Goal: Task Accomplishment & Management: Use online tool/utility

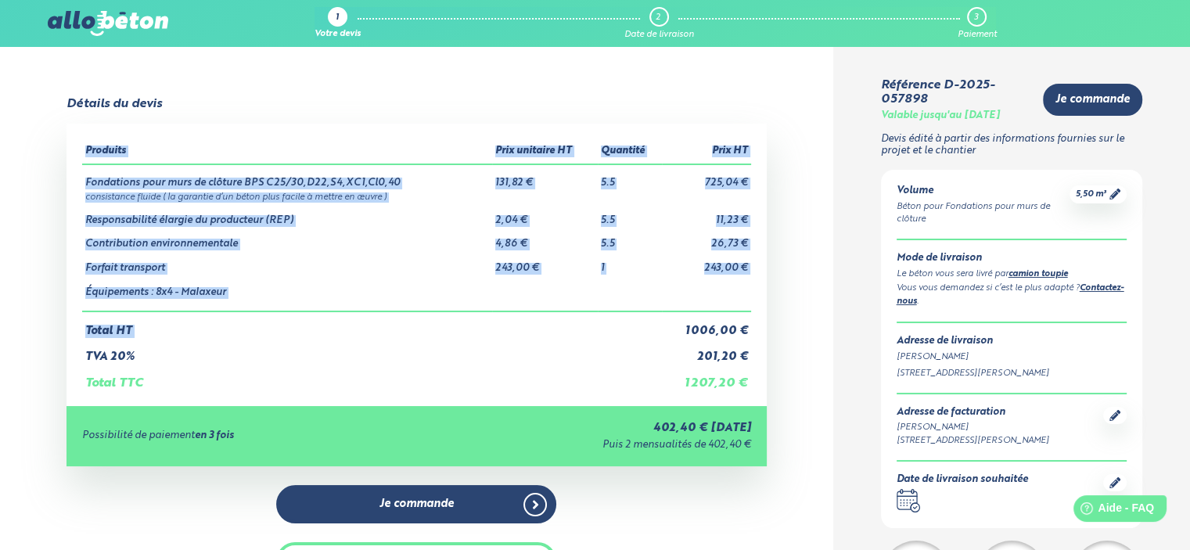
drag, startPoint x: 668, startPoint y: 334, endPoint x: 767, endPoint y: 335, distance: 98.6
click at [767, 335] on div "Détails du devis Produits Prix unitaire HT Quantité Prix HT Fondations pour mur…" at bounding box center [416, 367] width 833 height 540
click at [733, 334] on td "1 006,00 €" at bounding box center [706, 324] width 89 height 27
drag, startPoint x: 686, startPoint y: 328, endPoint x: 751, endPoint y: 329, distance: 65.0
click at [751, 329] on div "Produits Prix unitaire HT Quantité Prix HT Fondations pour murs de clôture BPS …" at bounding box center [417, 265] width 700 height 282
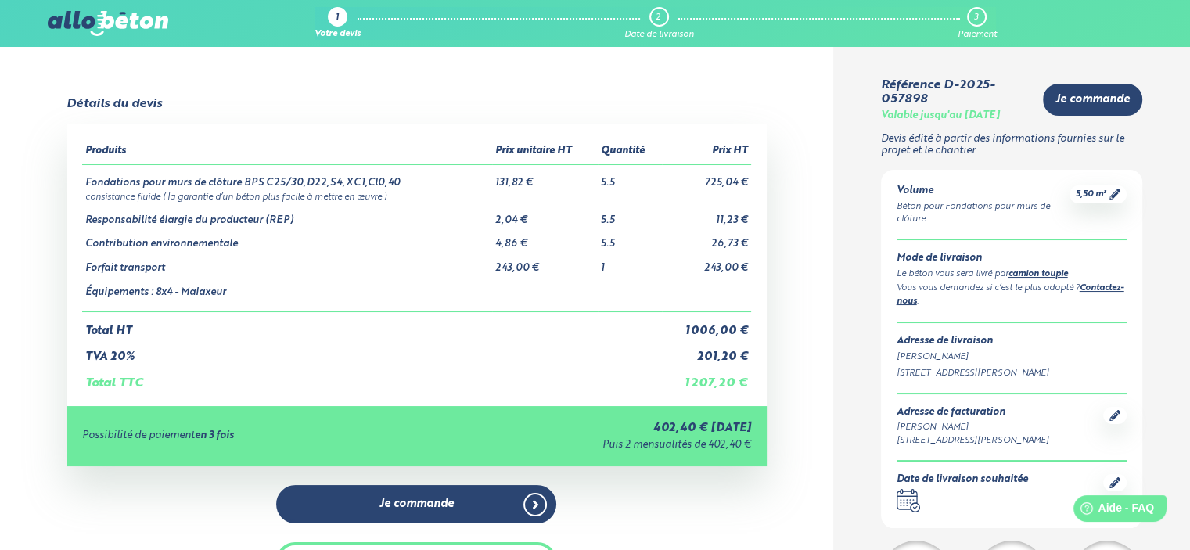
click at [376, 236] on td "Contribution environnementale" at bounding box center [287, 238] width 410 height 24
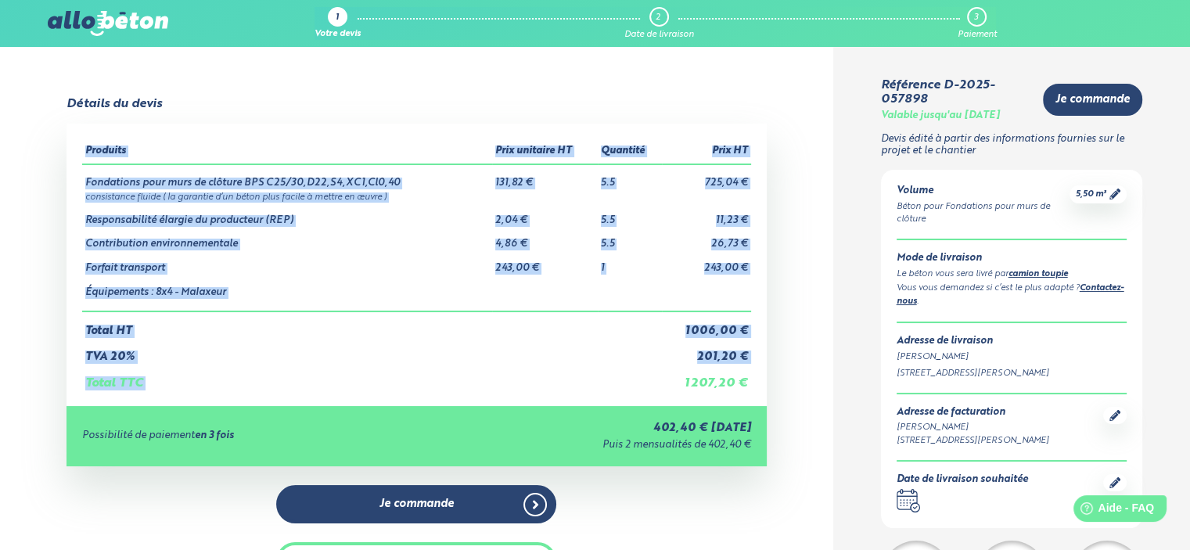
drag, startPoint x: 685, startPoint y: 384, endPoint x: 752, endPoint y: 384, distance: 66.5
click at [752, 384] on div "Produits Prix unitaire HT Quantité Prix HT Fondations pour murs de clôture BPS …" at bounding box center [417, 265] width 700 height 282
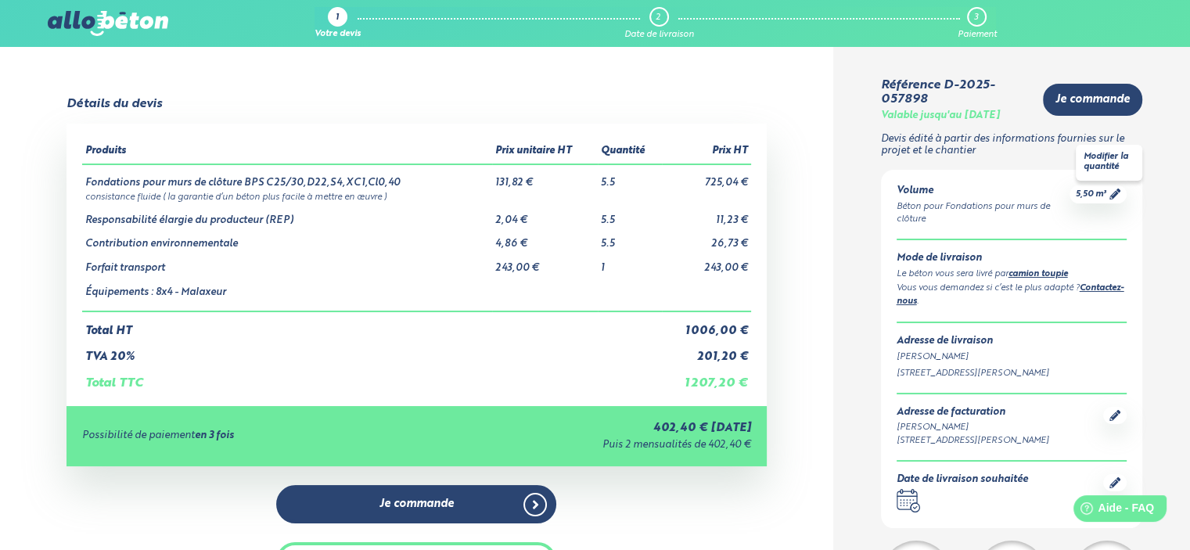
click at [1117, 196] on icon at bounding box center [1115, 194] width 11 height 11
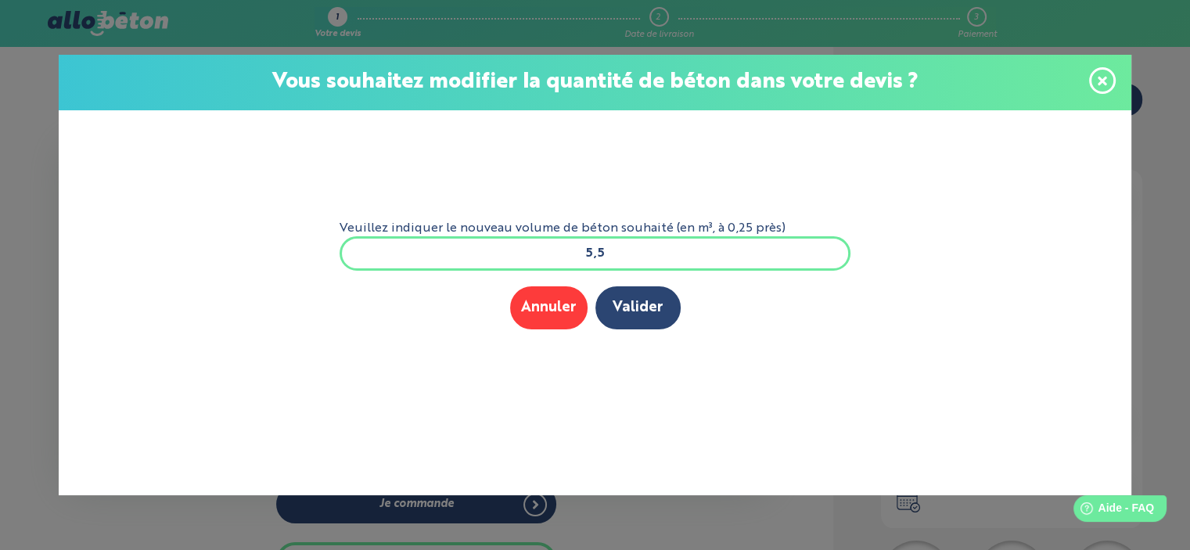
scroll to position [2, 0]
drag, startPoint x: 664, startPoint y: 264, endPoint x: 509, endPoint y: 264, distance: 154.9
click at [509, 264] on input "5,5" at bounding box center [596, 253] width 512 height 34
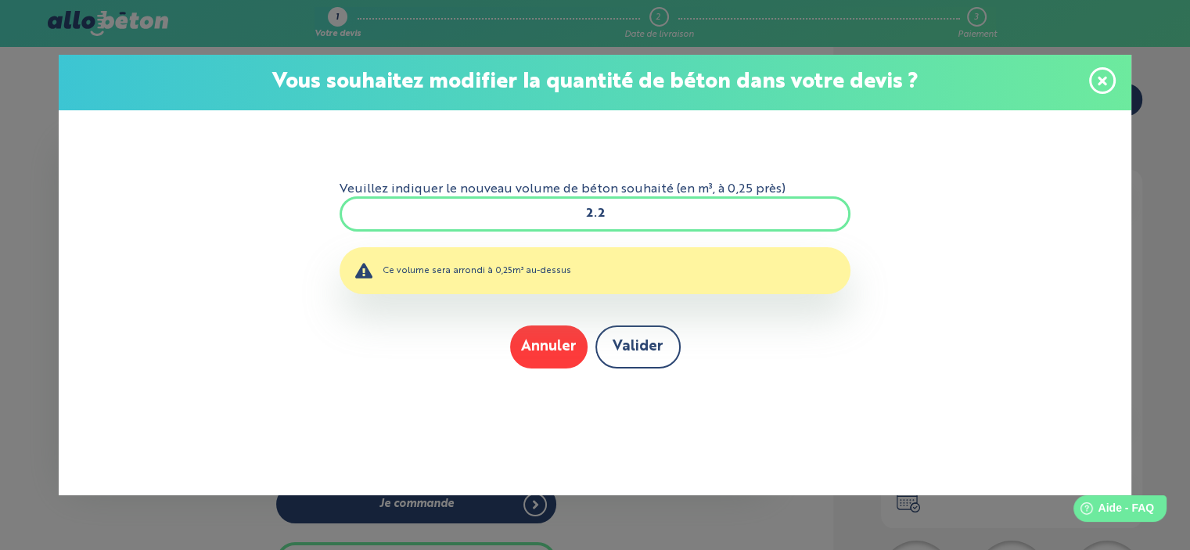
type input "2.2"
click at [642, 342] on button "Valider" at bounding box center [637, 347] width 85 height 43
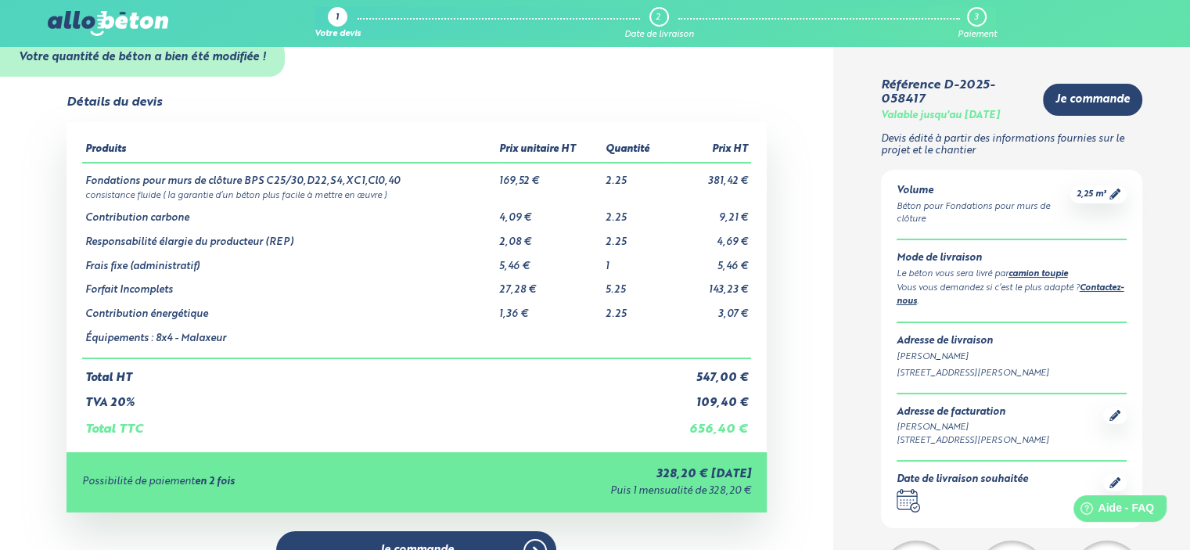
scroll to position [78, 0]
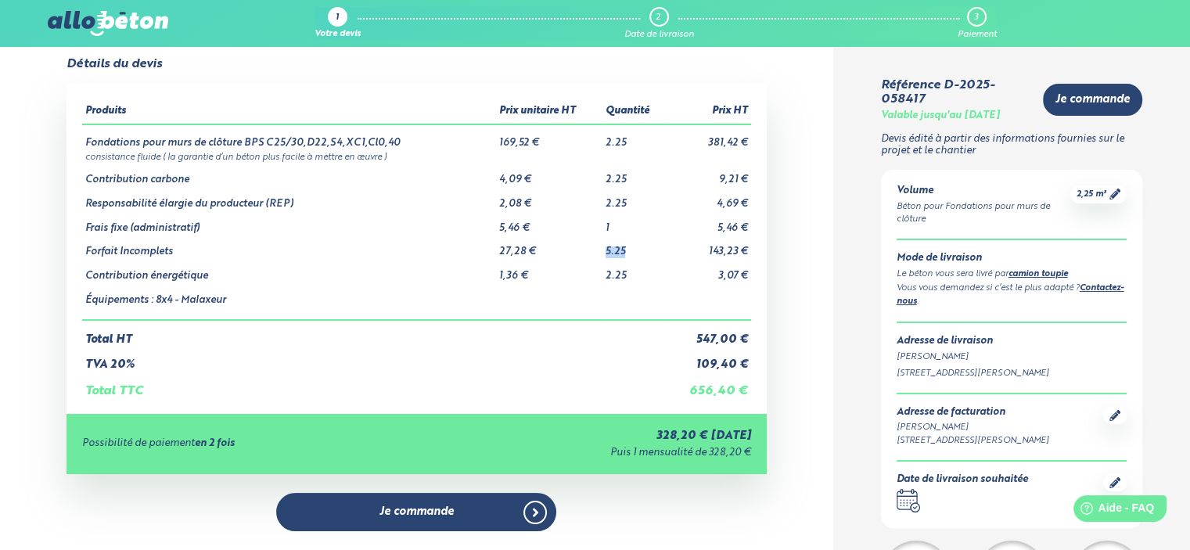
drag, startPoint x: 630, startPoint y: 253, endPoint x: 579, endPoint y: 249, distance: 51.0
click at [579, 249] on tr "Forfait Incomplets 27,28 € 5.25 143,23 €" at bounding box center [416, 246] width 668 height 24
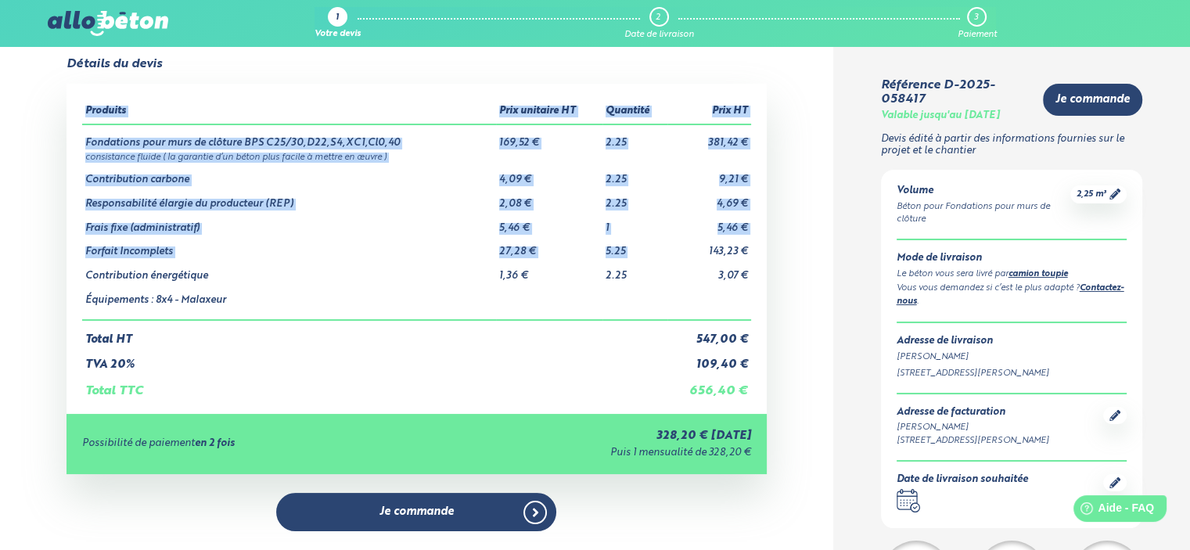
drag, startPoint x: 699, startPoint y: 250, endPoint x: 767, endPoint y: 250, distance: 68.1
click at [767, 250] on div "Détails du devis Produits Prix unitaire HT Quantité Prix HT Fondations pour mur…" at bounding box center [416, 351] width 833 height 588
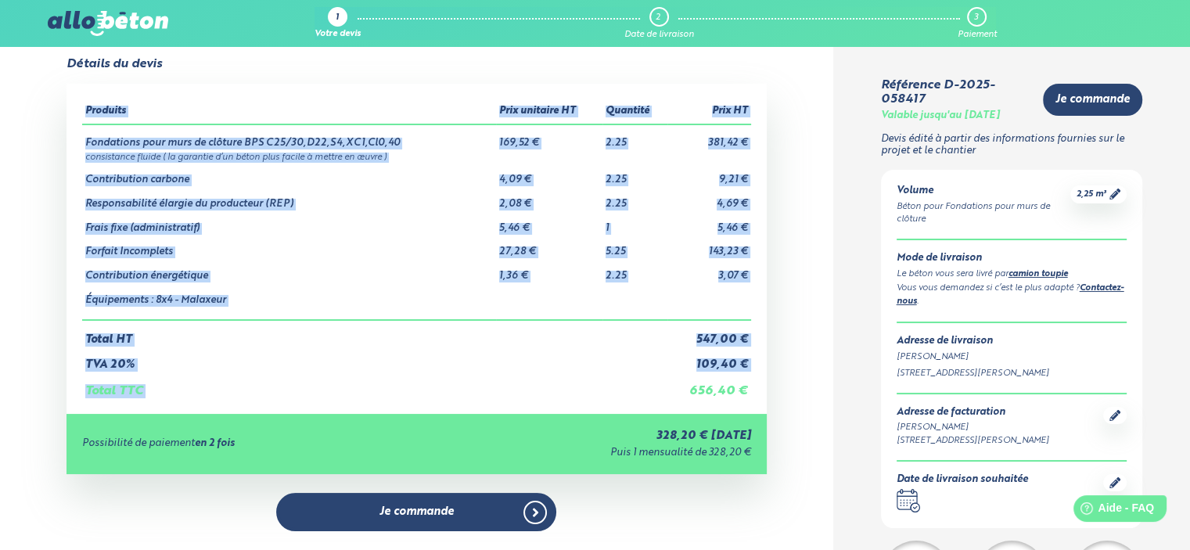
drag, startPoint x: 692, startPoint y: 387, endPoint x: 761, endPoint y: 397, distance: 69.5
click at [761, 397] on div "Produits Prix unitaire HT Quantité Prix HT Fondations pour murs de clôture BPS …" at bounding box center [417, 249] width 700 height 330
